Goal: Task Accomplishment & Management: Manage account settings

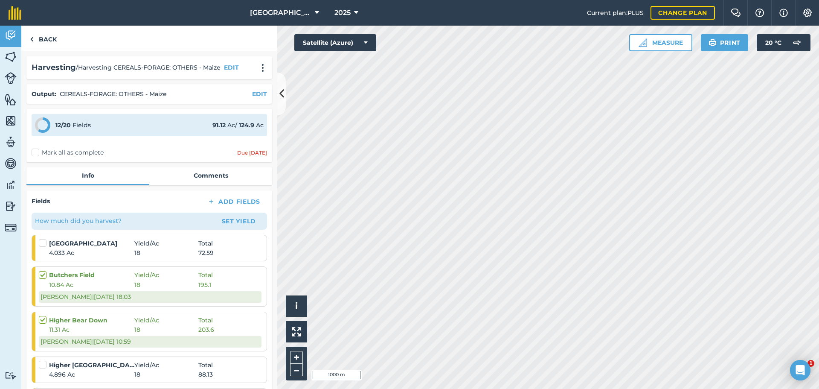
click at [221, 198] on button "Add Fields" at bounding box center [234, 201] width 67 height 12
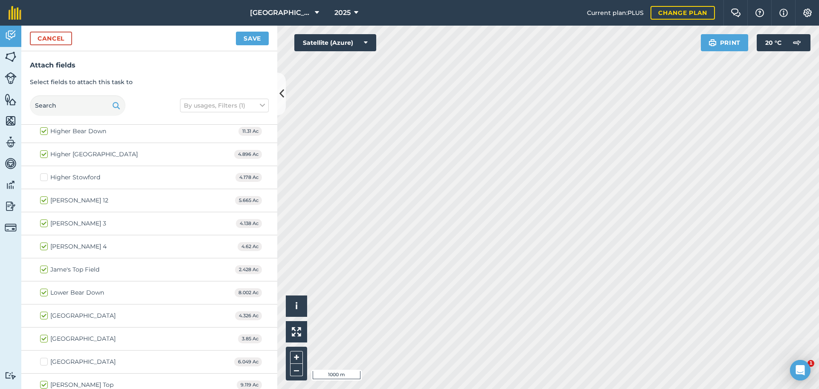
scroll to position [85, 0]
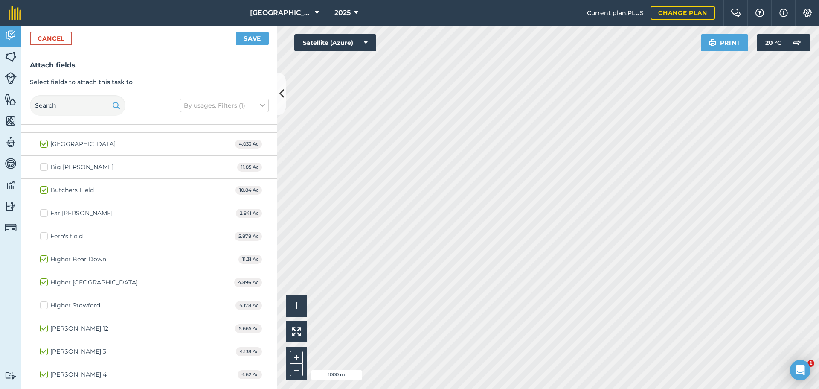
click at [43, 236] on label "Fern's field" at bounding box center [61, 236] width 43 height 9
click at [43, 236] on input "Fern's field" at bounding box center [43, 235] width 6 height 6
checkbox input "true"
click at [254, 38] on button "Save" at bounding box center [252, 39] width 33 height 14
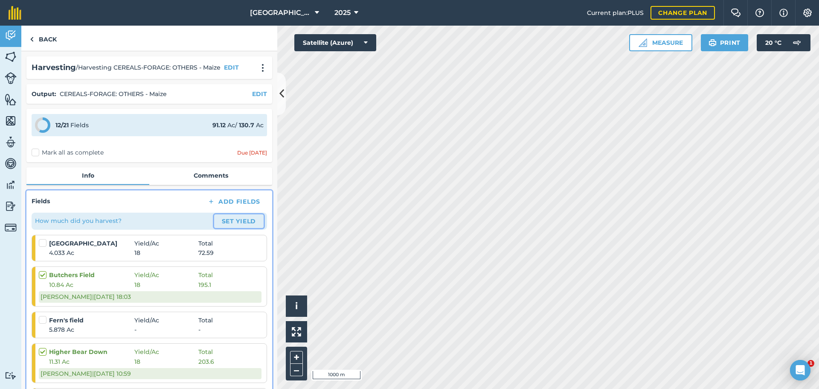
click at [230, 221] on button "Set Yield" at bounding box center [238, 221] width 49 height 14
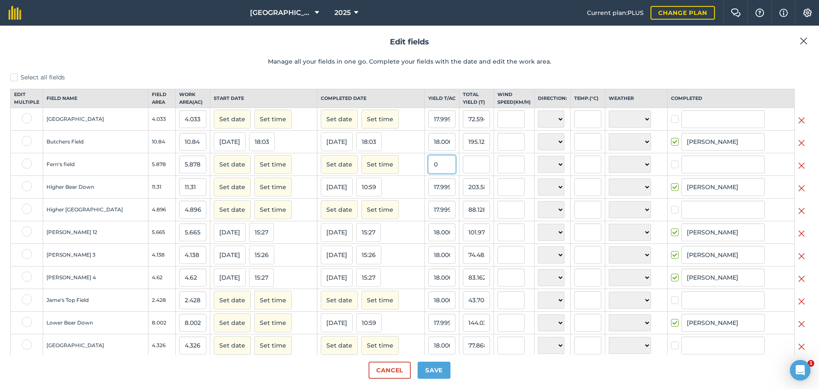
click at [429, 171] on input "0" at bounding box center [441, 164] width 27 height 18
type input "18"
type input "105.804"
click at [422, 368] on button "Save" at bounding box center [434, 369] width 33 height 17
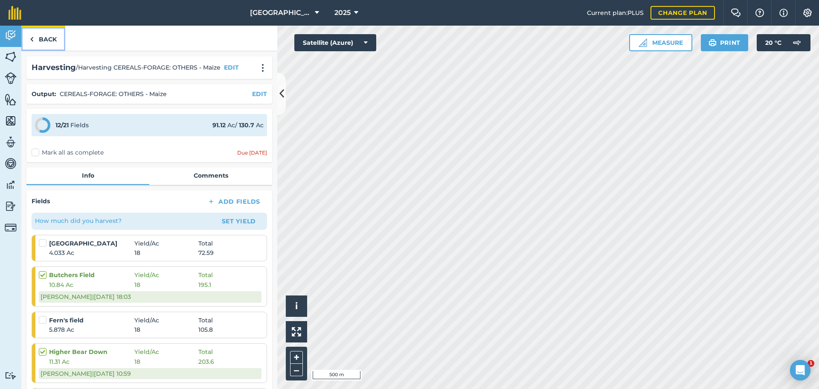
click at [38, 40] on link "Back" at bounding box center [43, 38] width 44 height 25
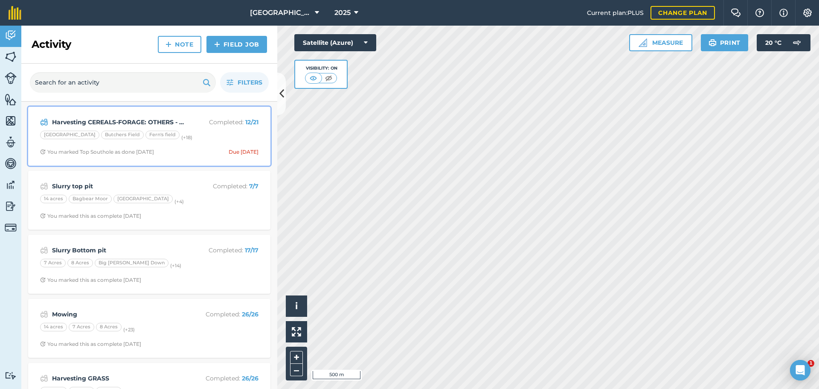
click at [188, 135] on div "[GEOGRAPHIC_DATA] [GEOGRAPHIC_DATA] Fern's field (+ 18 )" at bounding box center [149, 136] width 218 height 11
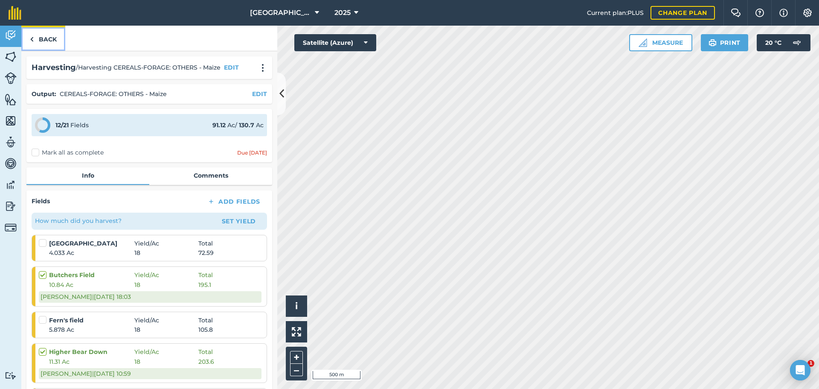
click at [35, 35] on link "Back" at bounding box center [43, 38] width 44 height 25
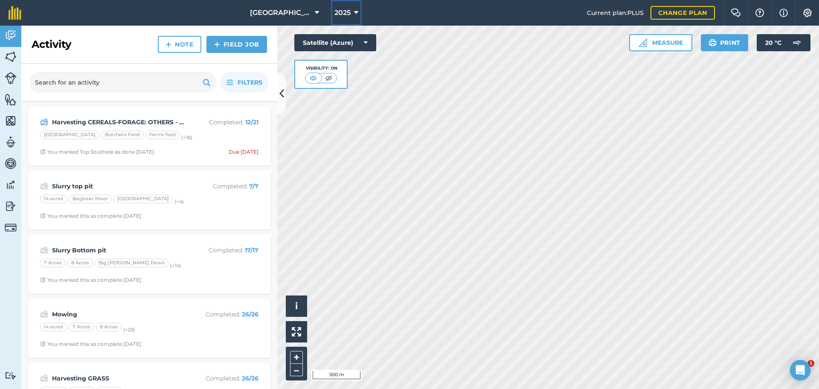
click at [348, 8] on button "2025" at bounding box center [346, 13] width 31 height 26
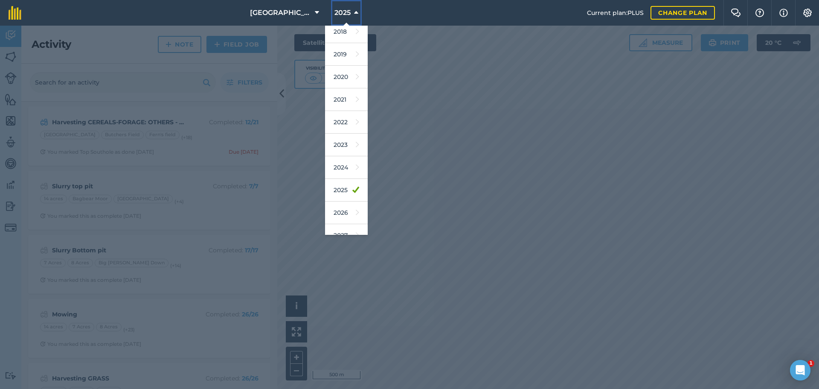
scroll to position [40, 0]
click at [342, 201] on link "2026" at bounding box center [346, 200] width 43 height 23
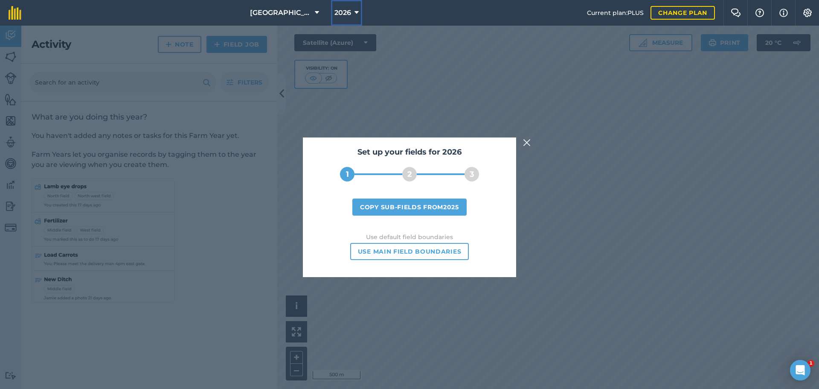
click at [341, 9] on span "2026" at bounding box center [343, 13] width 17 height 10
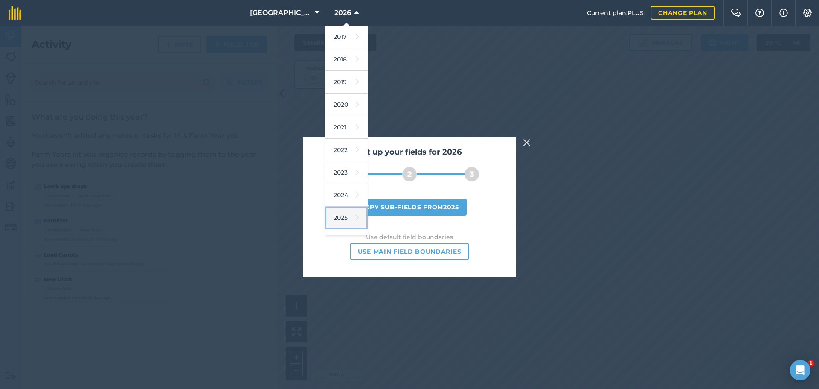
click at [356, 216] on icon at bounding box center [357, 218] width 3 height 12
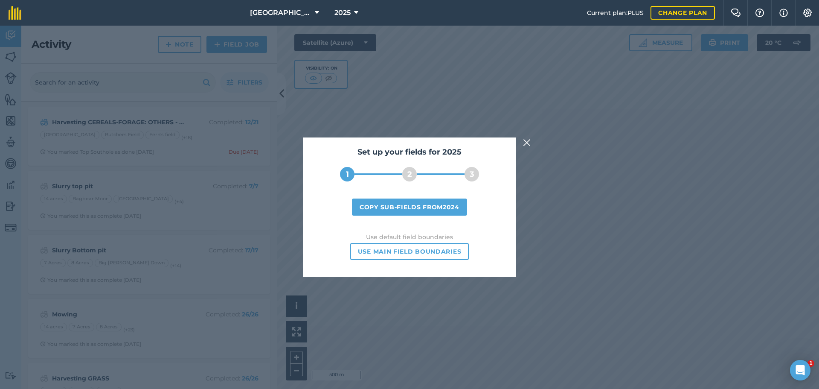
click at [529, 140] on img at bounding box center [527, 142] width 8 height 10
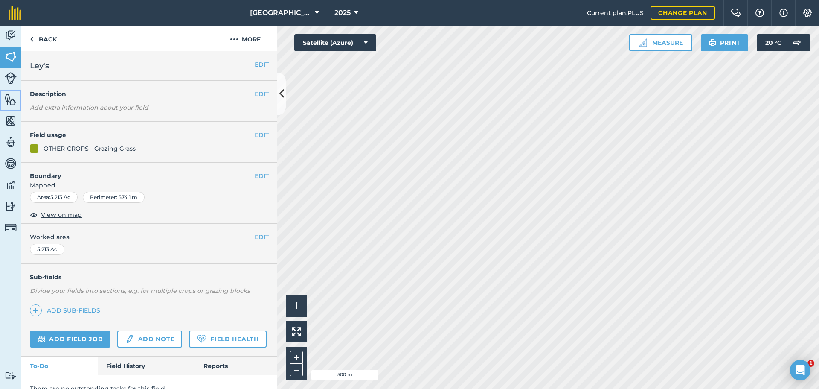
click at [14, 99] on img at bounding box center [11, 99] width 12 height 13
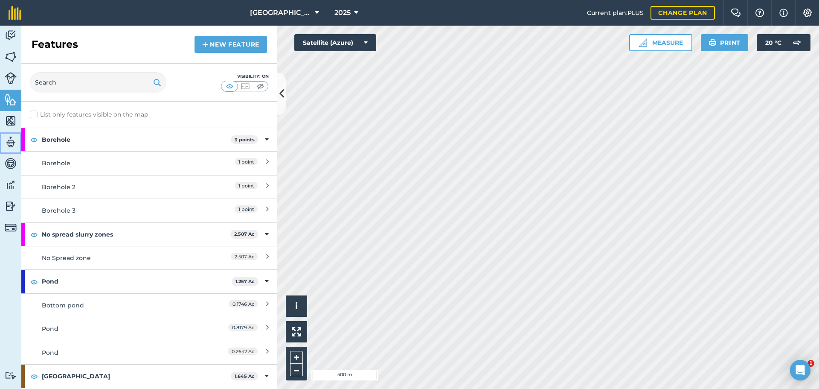
drag, startPoint x: 6, startPoint y: 137, endPoint x: 14, endPoint y: 128, distance: 11.5
click at [7, 136] on img at bounding box center [11, 142] width 12 height 13
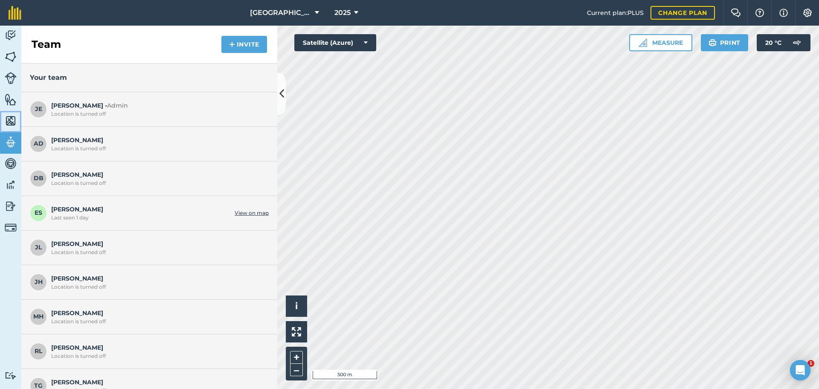
click at [14, 119] on img at bounding box center [11, 120] width 12 height 13
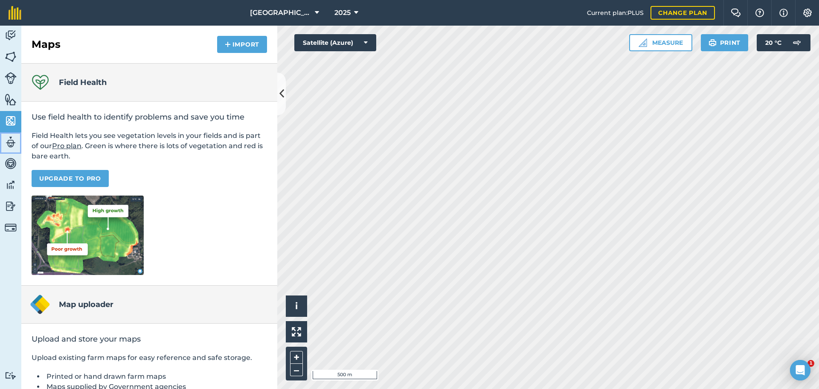
click at [12, 143] on img at bounding box center [11, 142] width 12 height 13
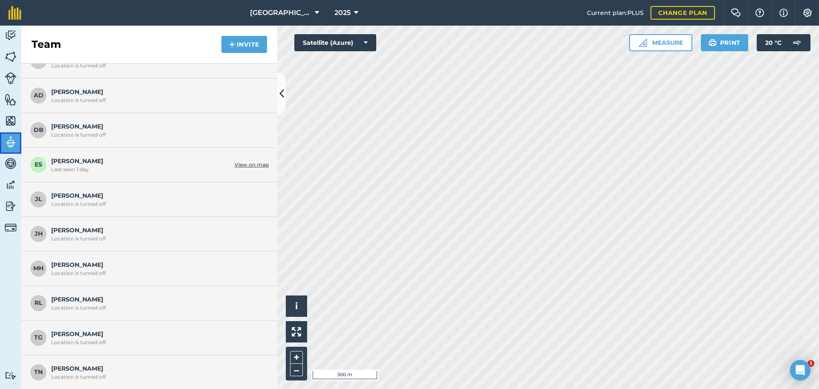
scroll to position [49, 0]
click at [92, 304] on div "Location is turned off" at bounding box center [157, 306] width 213 height 7
click at [73, 302] on span "[PERSON_NAME] Location is turned off" at bounding box center [157, 302] width 213 height 16
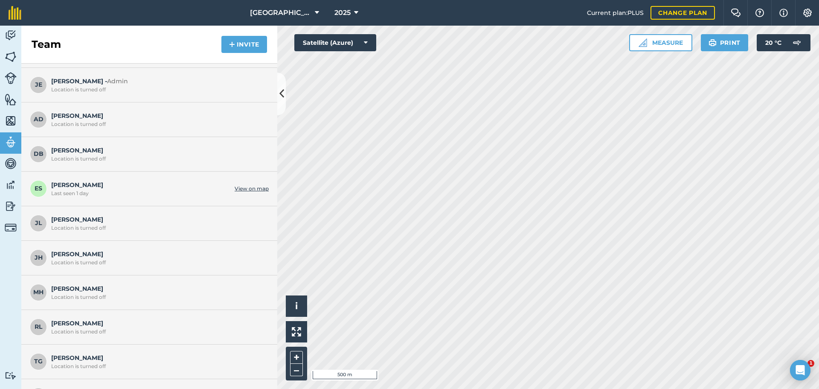
scroll to position [0, 0]
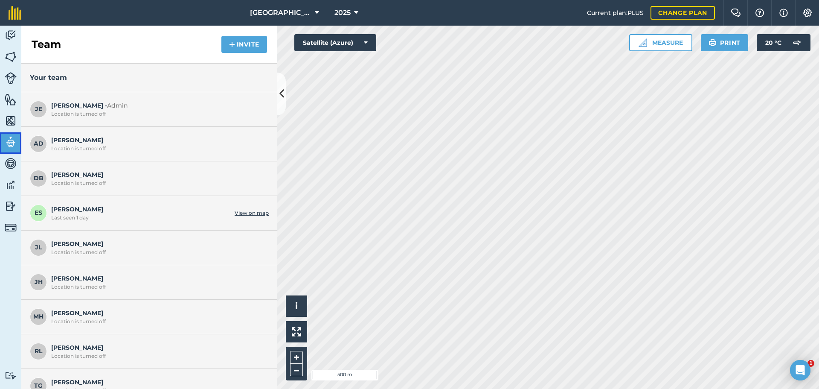
click at [9, 141] on img at bounding box center [11, 142] width 12 height 13
click at [236, 40] on button "Invite" at bounding box center [244, 44] width 46 height 17
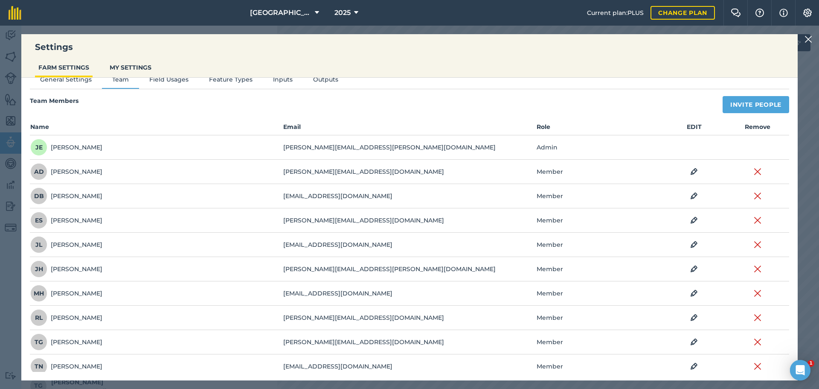
scroll to position [20, 0]
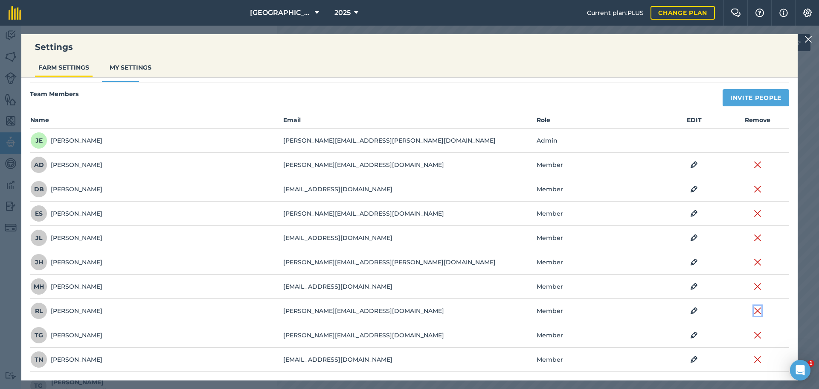
click at [754, 312] on img at bounding box center [758, 311] width 8 height 10
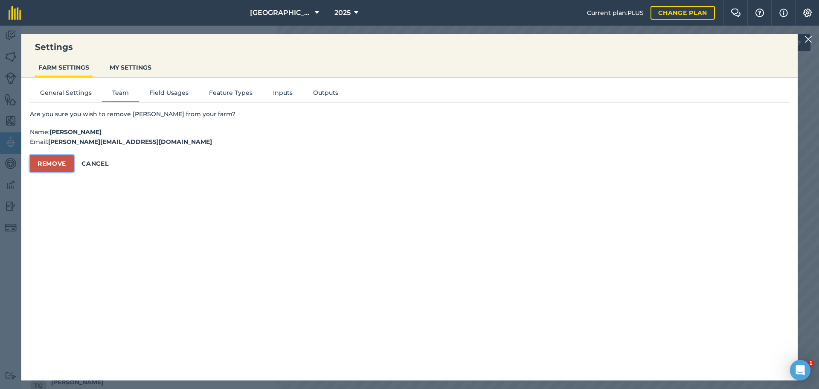
click at [64, 163] on button "Remove" at bounding box center [52, 163] width 44 height 17
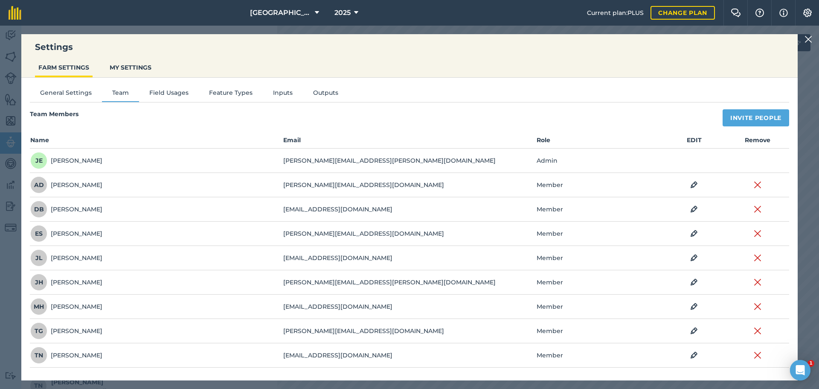
click at [807, 35] on img at bounding box center [809, 39] width 8 height 10
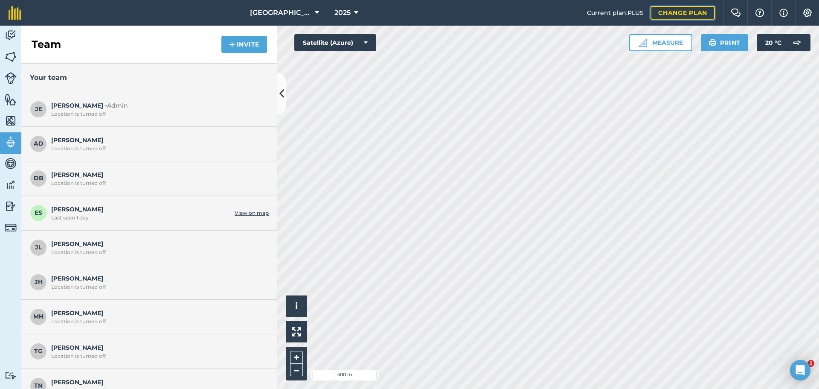
click at [700, 9] on link "Change plan" at bounding box center [683, 13] width 64 height 14
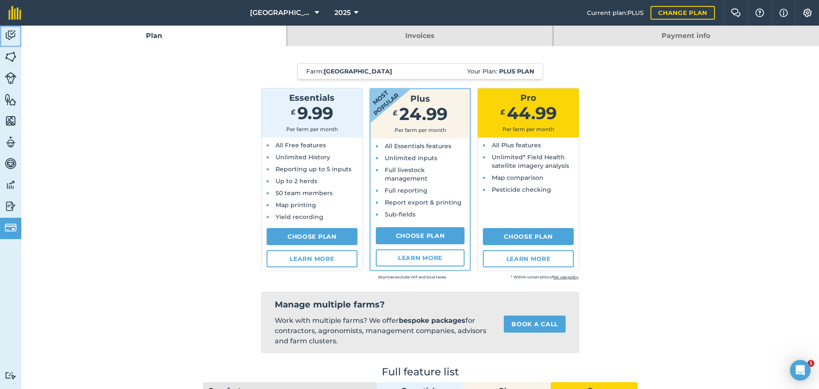
click at [12, 37] on img at bounding box center [11, 35] width 12 height 13
